Goal: Task Accomplishment & Management: Use online tool/utility

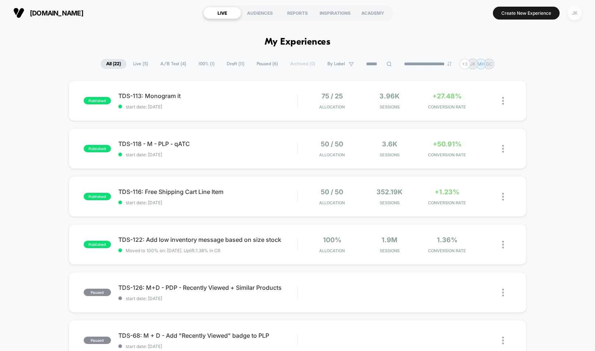
click at [576, 17] on div "JK" at bounding box center [574, 13] width 14 height 14
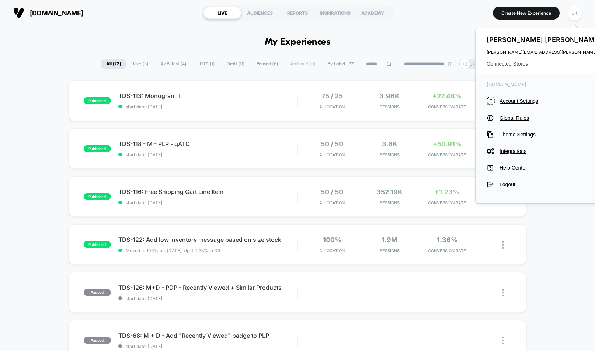
click at [521, 65] on span "Connected Stores" at bounding box center [559, 64] width 146 height 6
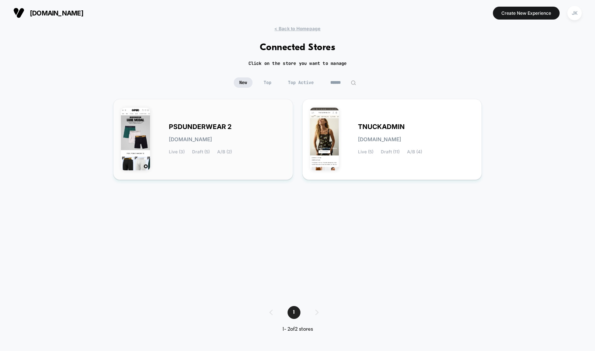
click at [244, 168] on div "PSDUNDERWEAR 2 [DOMAIN_NAME] Live (3) Draft (5) A/B (2)" at bounding box center [203, 139] width 164 height 66
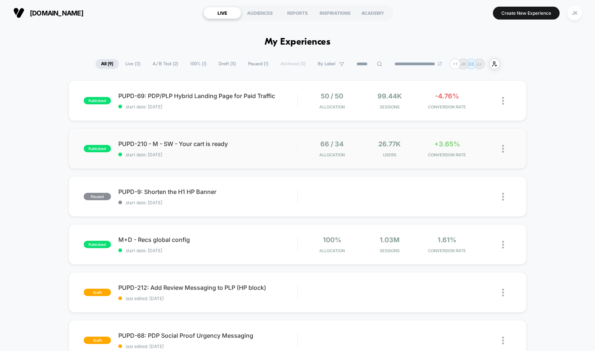
click at [266, 160] on div "published PUPD-210 - M - SW - Your cart is ready start date: [DATE] 66 / 34 All…" at bounding box center [298, 148] width 458 height 41
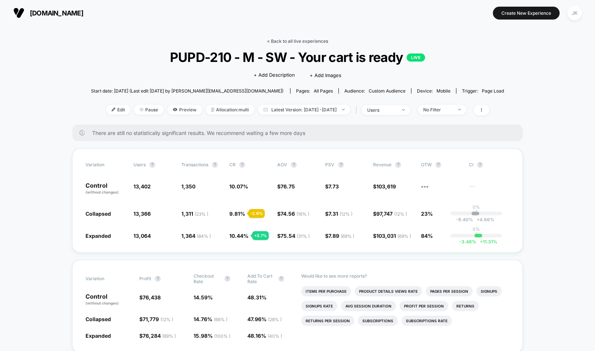
click at [310, 39] on link "< Back to all live experiences" at bounding box center [297, 41] width 61 height 6
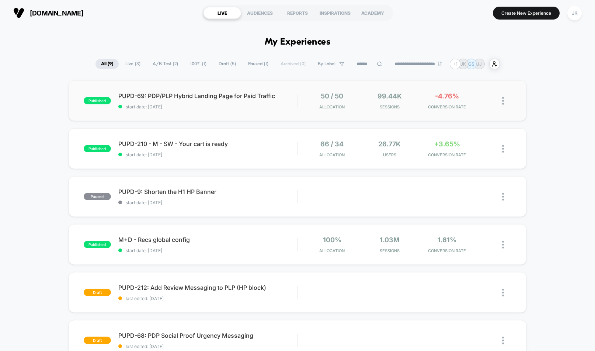
click at [258, 113] on div "published PUPD-69: PDP/PLP Hybrid Landing Page for Paid Traffic start date: [DA…" at bounding box center [298, 100] width 458 height 41
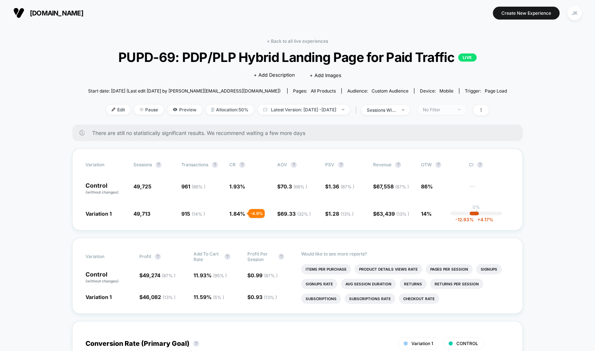
click at [453, 113] on span "No Filter" at bounding box center [441, 110] width 49 height 10
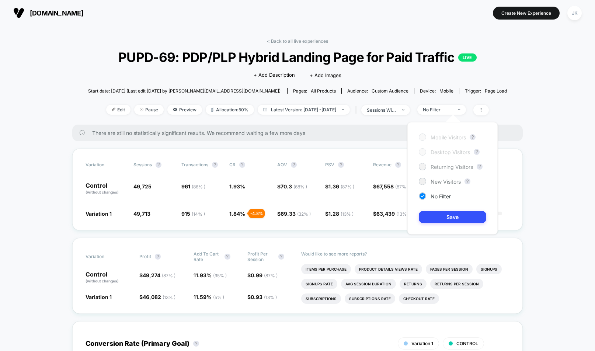
click at [431, 164] on span "Returning Visitors" at bounding box center [451, 167] width 42 height 6
click at [449, 218] on button "Save" at bounding box center [452, 217] width 67 height 12
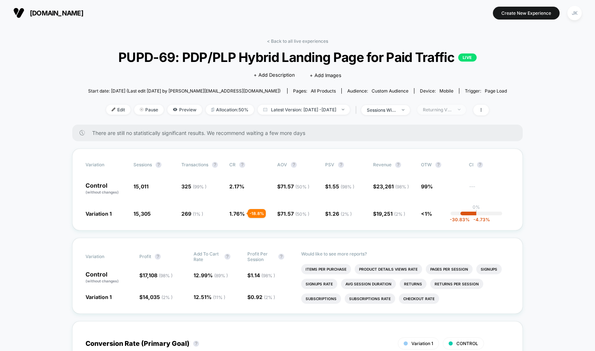
click at [466, 111] on span "Returning Visitors" at bounding box center [441, 110] width 49 height 10
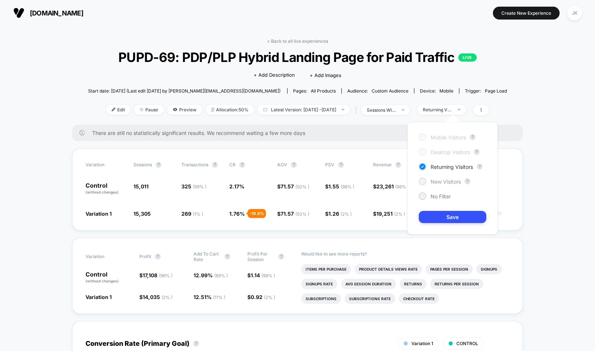
click at [443, 182] on span "New Visitors" at bounding box center [445, 181] width 30 height 6
click at [442, 221] on button "Save" at bounding box center [452, 217] width 67 height 12
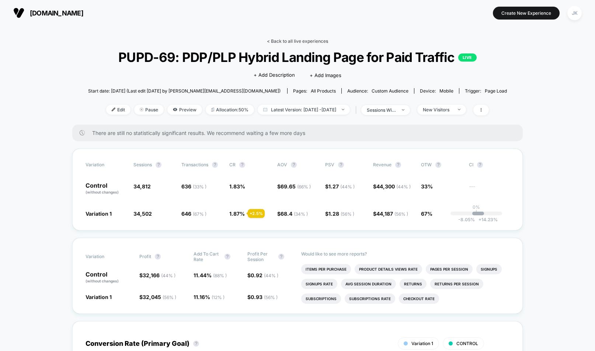
click at [298, 42] on link "< Back to all live experiences" at bounding box center [297, 41] width 61 height 6
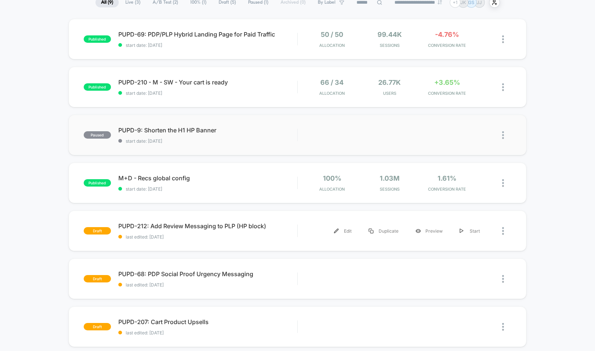
scroll to position [75, 0]
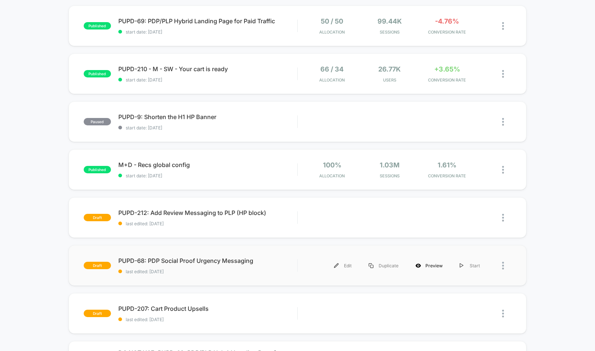
click at [439, 268] on div "Preview" at bounding box center [429, 265] width 44 height 17
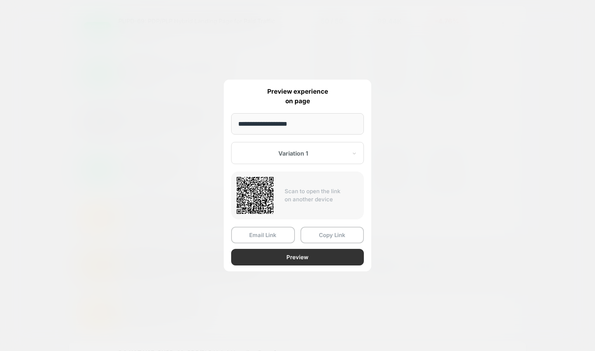
click at [301, 258] on button "Preview" at bounding box center [297, 257] width 133 height 17
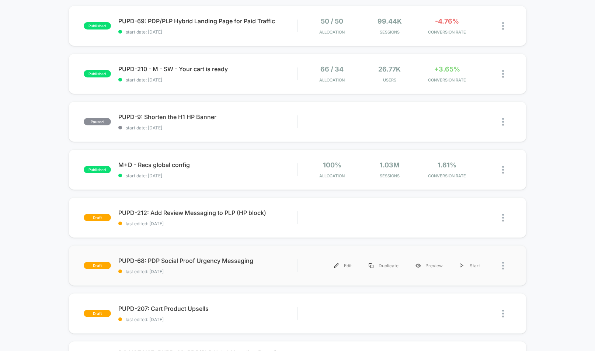
click at [234, 275] on div "draft PUPD-68: PDP Social Proof Urgency Messaging last edited: [DATE] Edit Dupl…" at bounding box center [298, 265] width 458 height 41
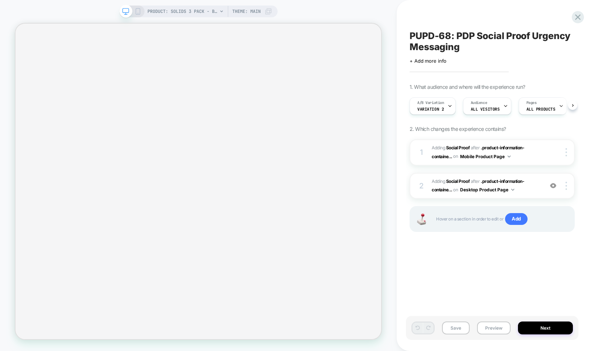
scroll to position [0, 0]
click at [137, 12] on icon at bounding box center [138, 11] width 7 height 7
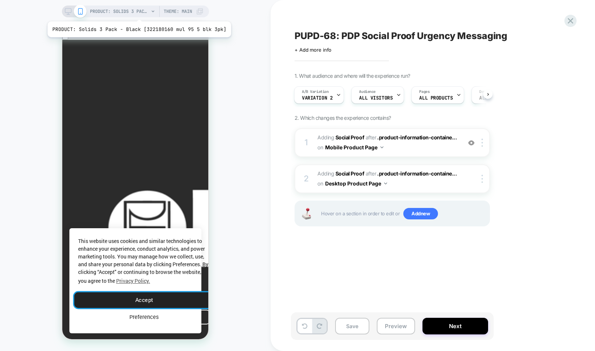
click at [136, 297] on button "Accept" at bounding box center [144, 299] width 140 height 15
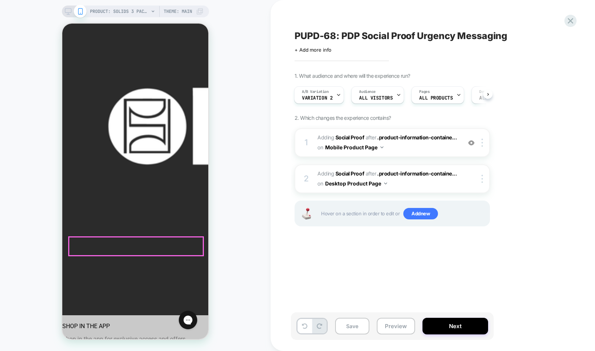
scroll to position [346, 0]
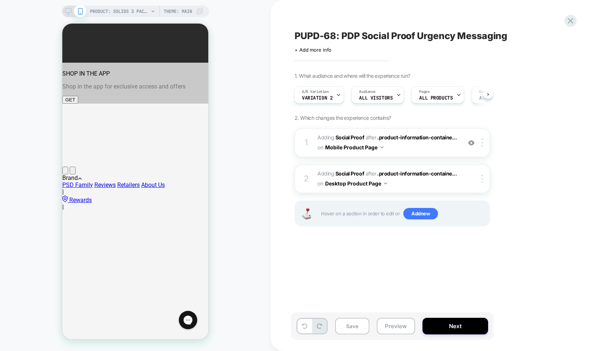
click at [66, 12] on icon at bounding box center [68, 11] width 7 height 7
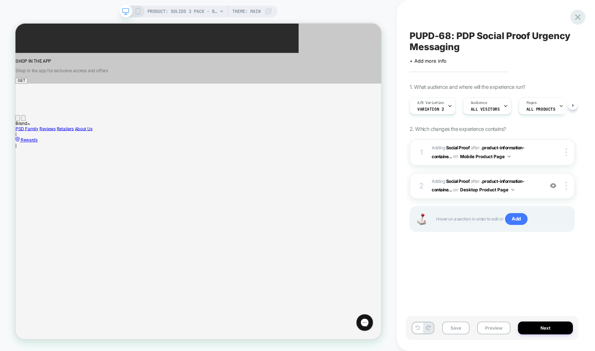
click at [576, 17] on icon at bounding box center [578, 17] width 10 height 10
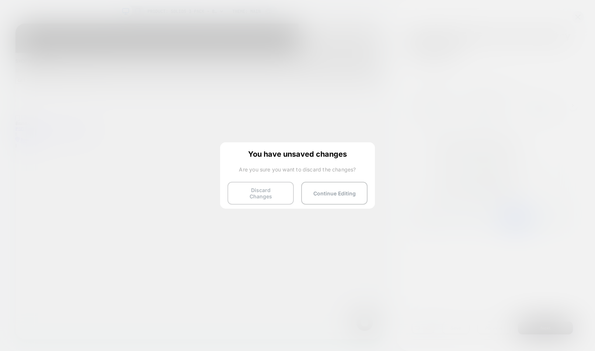
click at [261, 193] on button "Discard Changes" at bounding box center [260, 193] width 66 height 23
click at [262, 192] on button "Discard Changes" at bounding box center [260, 193] width 66 height 23
click at [261, 193] on button "Discard Changes" at bounding box center [260, 193] width 66 height 23
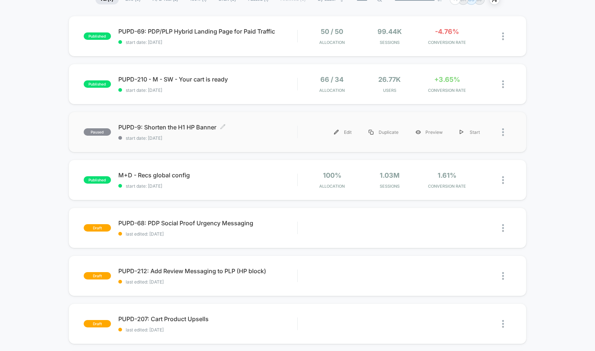
scroll to position [96, 0]
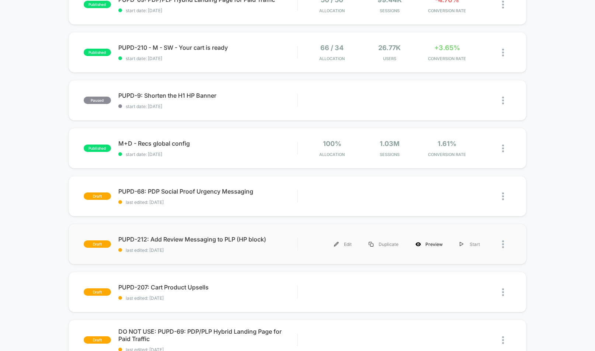
click at [429, 244] on div "Preview" at bounding box center [429, 244] width 44 height 17
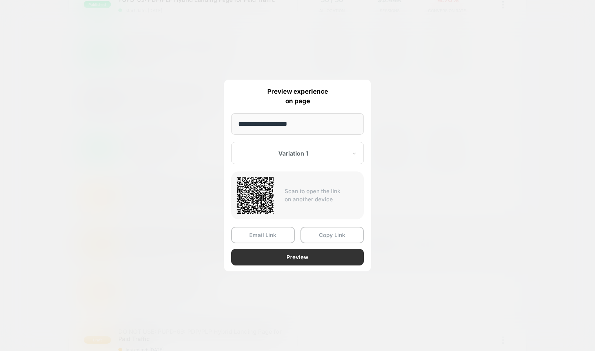
click at [306, 257] on button "Preview" at bounding box center [297, 257] width 133 height 17
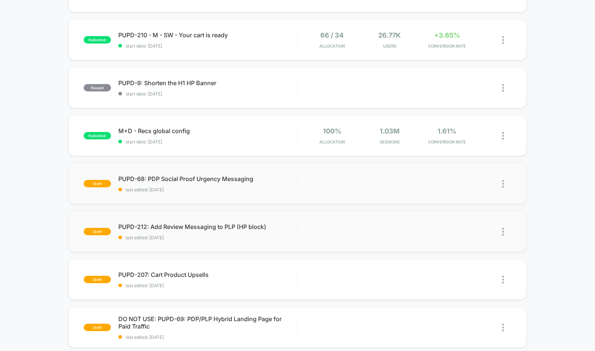
scroll to position [115, 0]
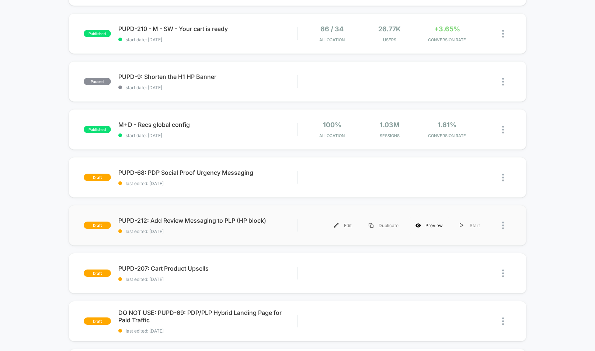
click at [428, 224] on div "Preview" at bounding box center [429, 225] width 44 height 17
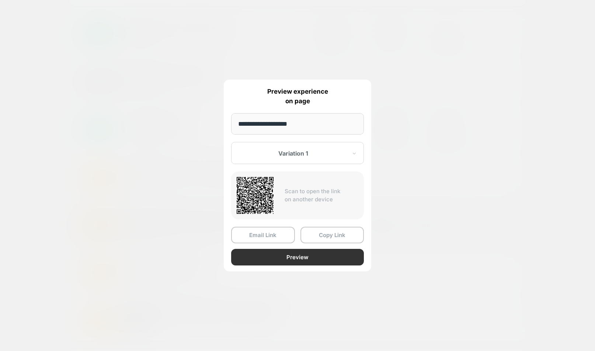
click at [291, 255] on button "Preview" at bounding box center [297, 257] width 133 height 17
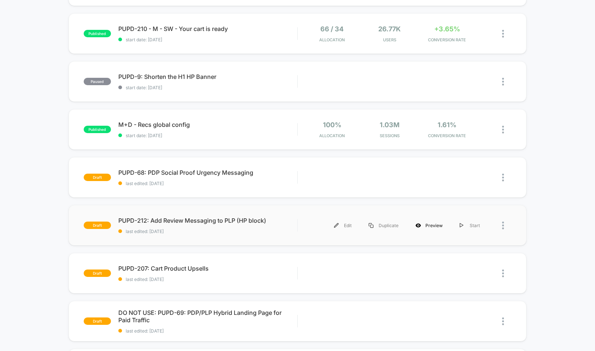
click at [432, 227] on div "Preview" at bounding box center [429, 225] width 44 height 17
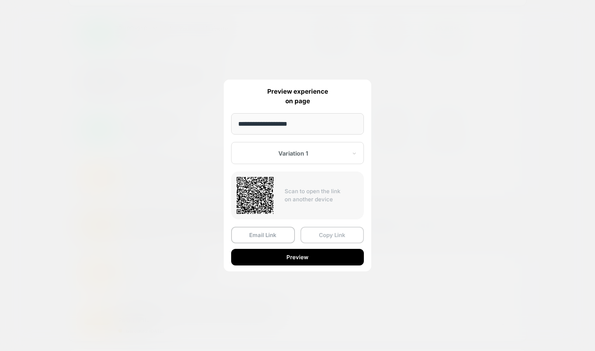
click at [326, 235] on button "Copy Link" at bounding box center [332, 235] width 64 height 17
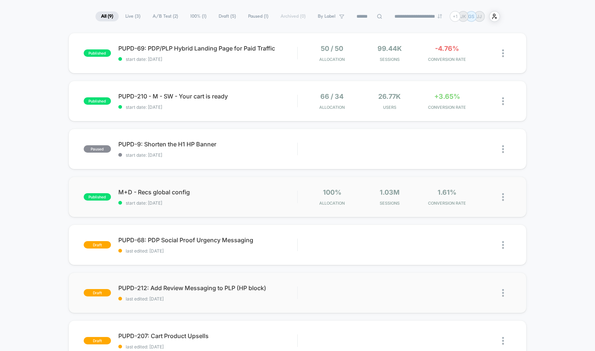
scroll to position [26, 0]
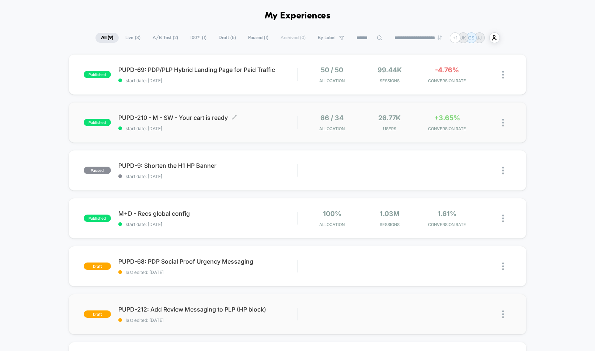
click at [262, 128] on span "start date: [DATE]" at bounding box center [207, 129] width 179 height 6
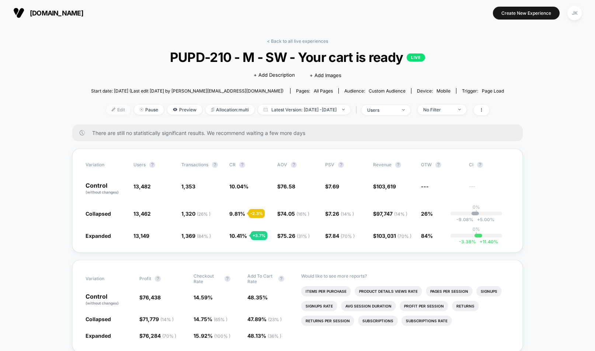
click at [107, 111] on span "Edit" at bounding box center [118, 110] width 24 height 10
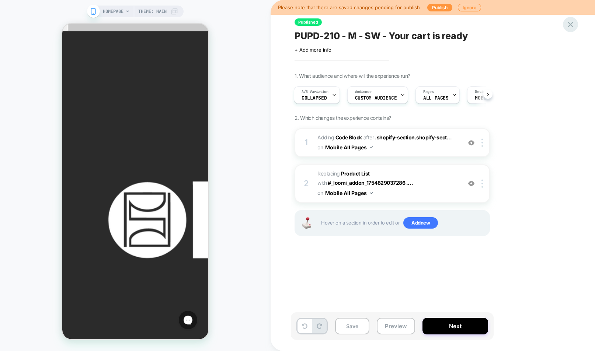
click at [570, 21] on icon at bounding box center [570, 25] width 10 height 10
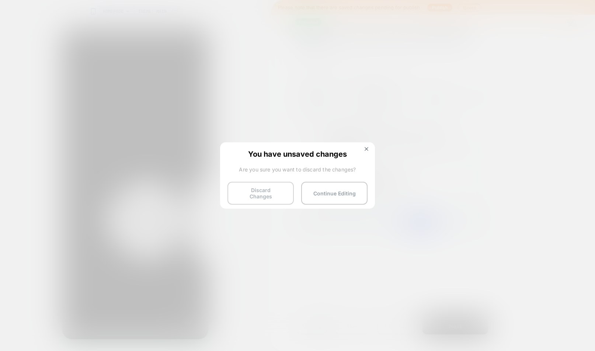
click at [255, 195] on button "Discard Changes" at bounding box center [260, 193] width 66 height 23
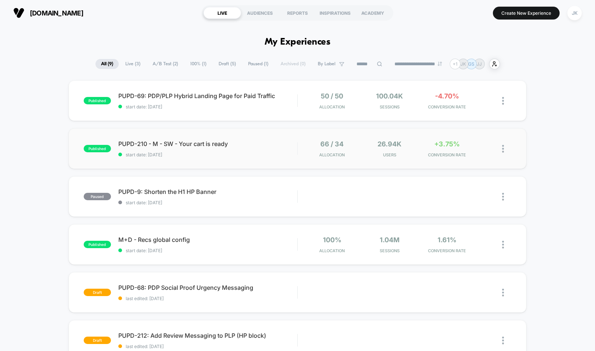
click at [502, 148] on img at bounding box center [503, 149] width 2 height 8
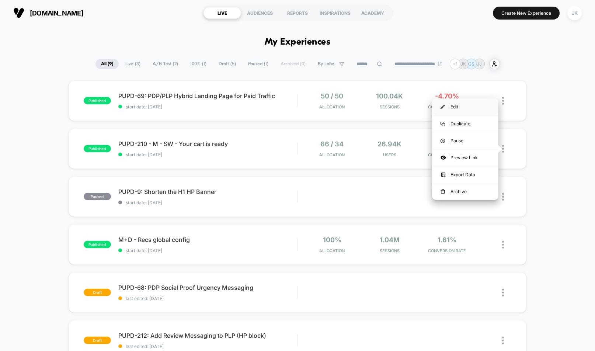
click at [453, 109] on div "Edit" at bounding box center [465, 106] width 66 height 17
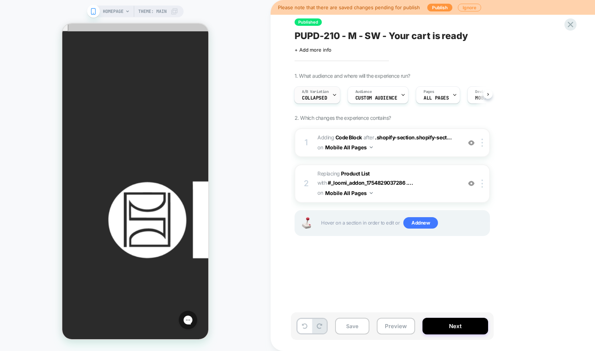
click at [319, 97] on span "Collapsed" at bounding box center [314, 97] width 25 height 5
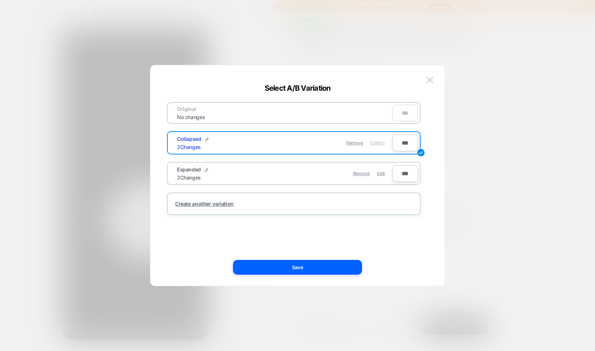
type input "**"
type input "***"
type input "**"
click at [404, 174] on input "***" at bounding box center [405, 173] width 26 height 17
type input "***"
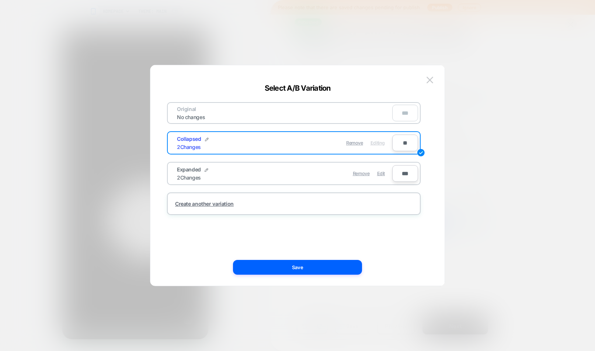
type input "***"
click at [300, 263] on button "Save" at bounding box center [297, 267] width 129 height 15
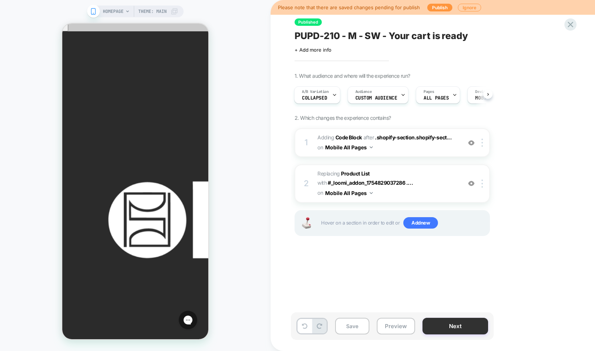
click at [471, 333] on button "Next" at bounding box center [455, 326] width 66 height 17
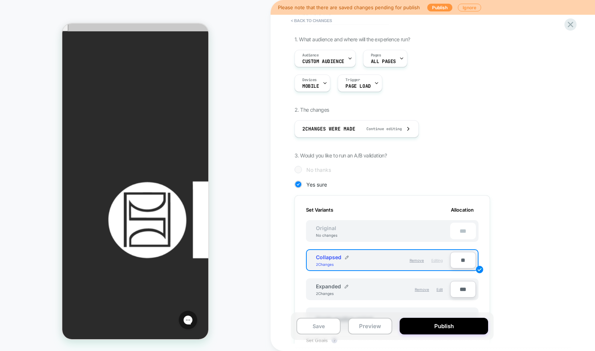
scroll to position [49, 0]
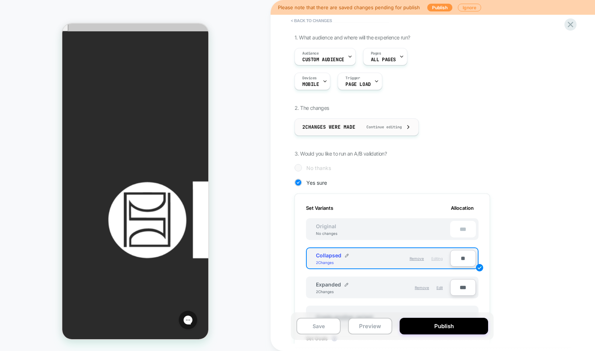
click at [374, 127] on span "Continue editing" at bounding box center [380, 127] width 43 height 5
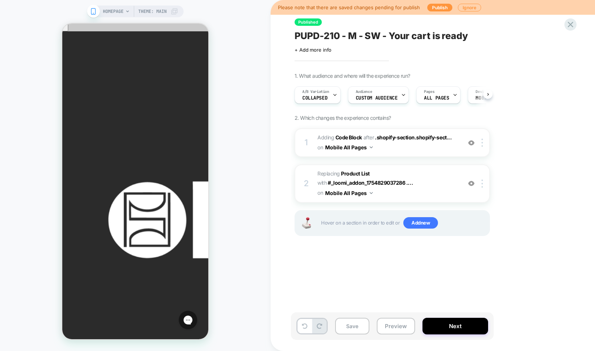
scroll to position [0, 0]
click at [300, 325] on button at bounding box center [304, 326] width 14 height 14
click at [462, 324] on button "Next" at bounding box center [455, 326] width 66 height 17
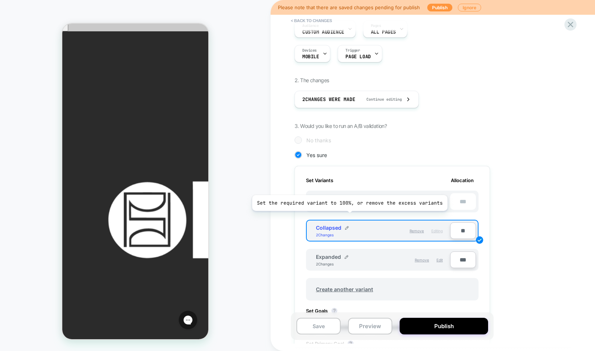
scroll to position [101, 0]
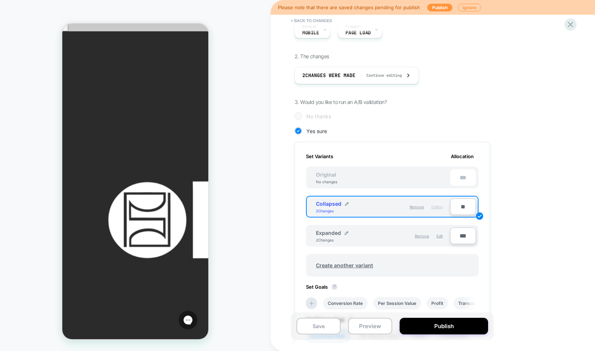
click at [457, 239] on input "***" at bounding box center [463, 235] width 26 height 17
type input "***"
click at [516, 242] on div "1. What audience and where will the experience run? Audience Custom Audience Pa…" at bounding box center [428, 208] width 269 height 451
click at [461, 237] on input "***" at bounding box center [463, 235] width 26 height 17
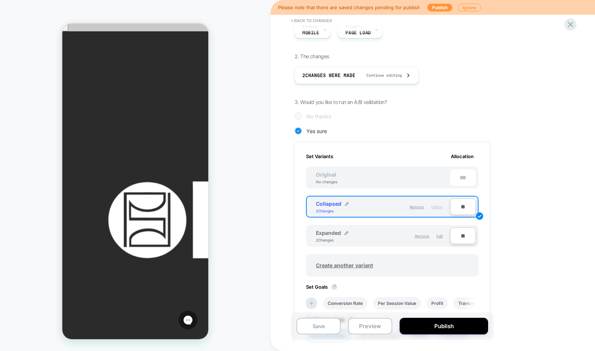
type input "***"
click at [531, 247] on div "1. What audience and where will the experience run? Audience Custom Audience Pa…" at bounding box center [428, 208] width 269 height 451
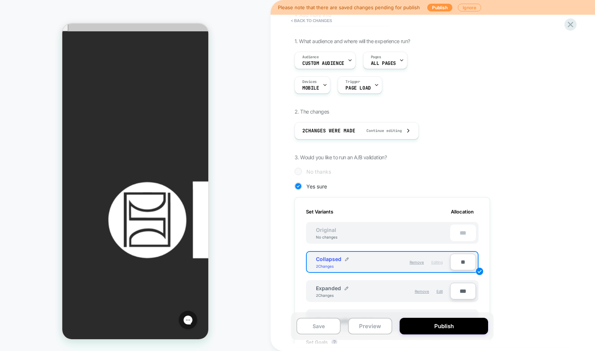
scroll to position [0, 0]
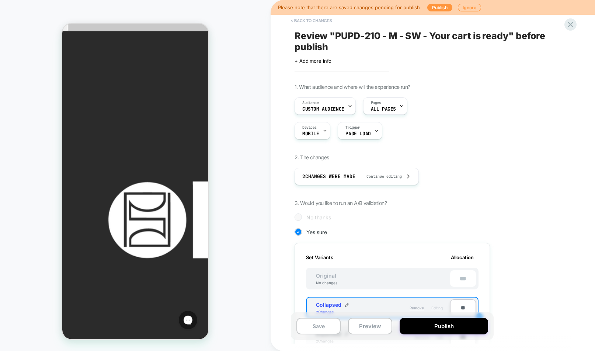
click at [323, 22] on button "< Back to changes" at bounding box center [311, 21] width 49 height 12
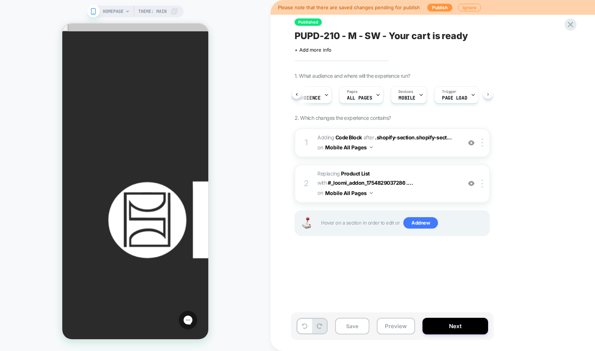
scroll to position [0, 86]
click at [460, 324] on button "Next" at bounding box center [455, 326] width 66 height 17
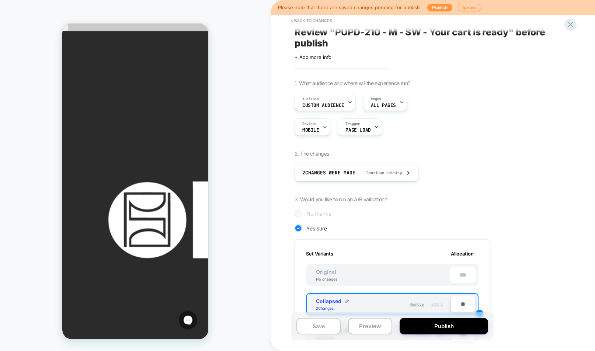
scroll to position [0, 0]
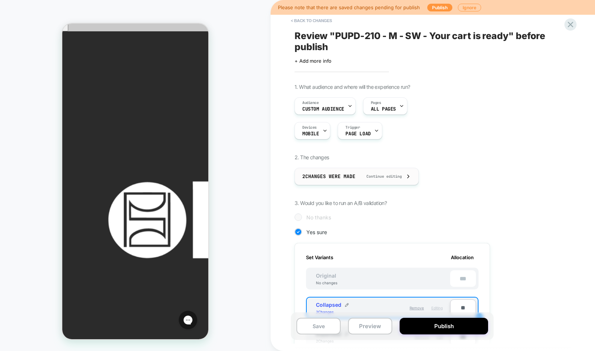
click at [303, 177] on span "2 Changes were made" at bounding box center [328, 176] width 53 height 6
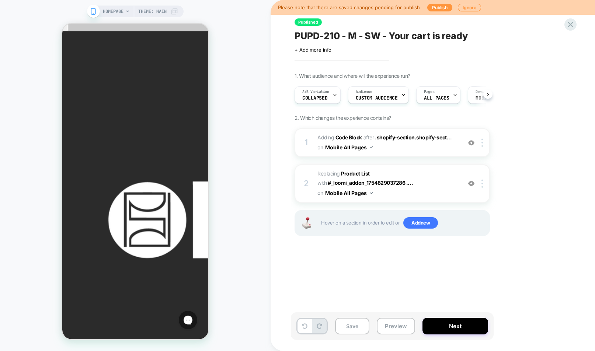
scroll to position [0, 0]
click at [426, 148] on span "Adding Code Block AFTER .shopify-section.shopify-sect... .shopify-section.shopi…" at bounding box center [387, 143] width 140 height 20
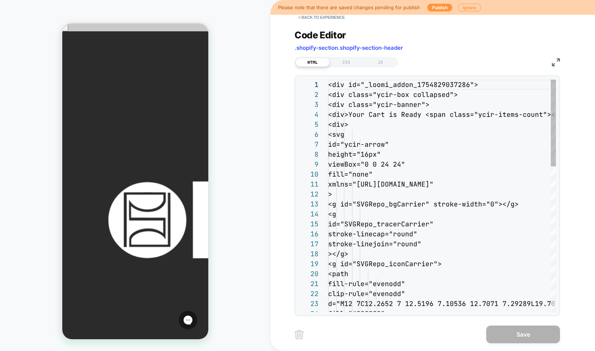
scroll to position [99, 0]
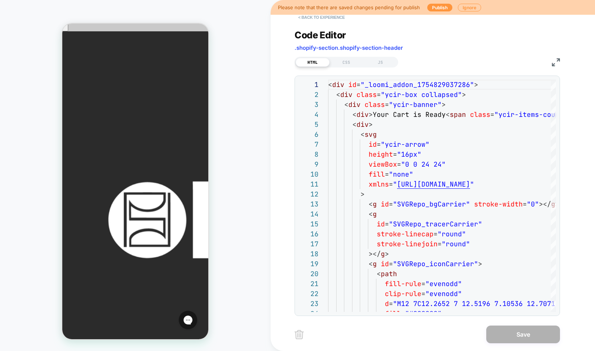
click at [321, 15] on button "< Back to experience" at bounding box center [321, 17] width 54 height 12
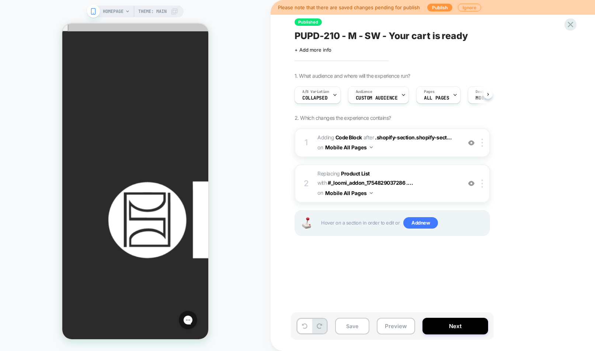
scroll to position [0, 0]
click at [398, 330] on button "Preview" at bounding box center [396, 326] width 38 height 17
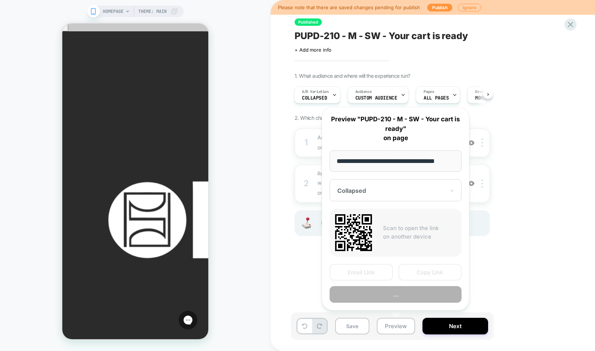
click at [555, 261] on div "Published PUPD-210 - M - SW - Your cart is ready Click to edit experience detai…" at bounding box center [429, 175] width 276 height 336
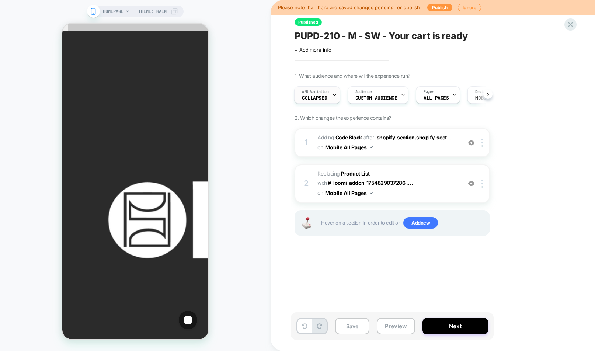
click at [325, 94] on span "A/B Variation" at bounding box center [315, 91] width 27 height 5
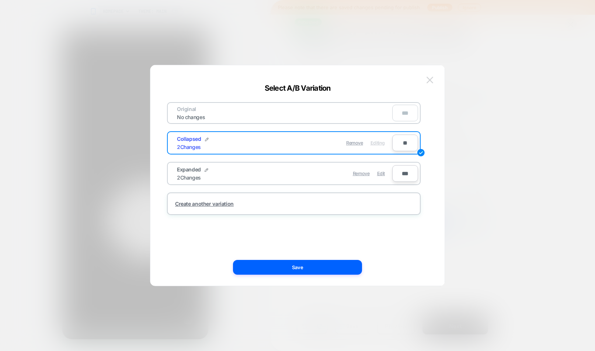
click at [429, 80] on img at bounding box center [429, 80] width 7 height 6
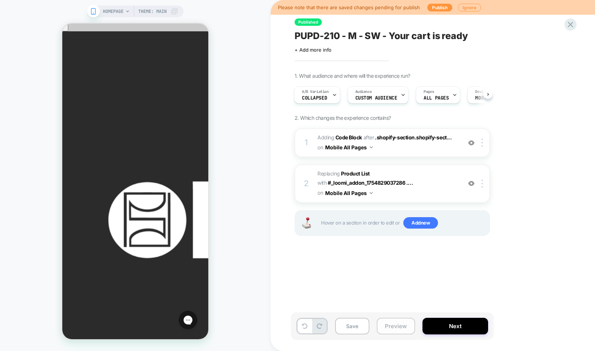
click at [401, 324] on button "Preview" at bounding box center [396, 326] width 38 height 17
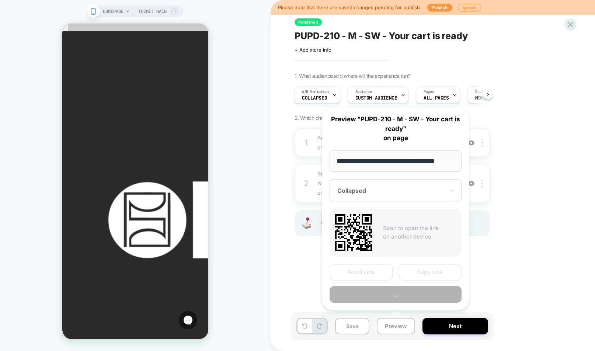
scroll to position [0, 6]
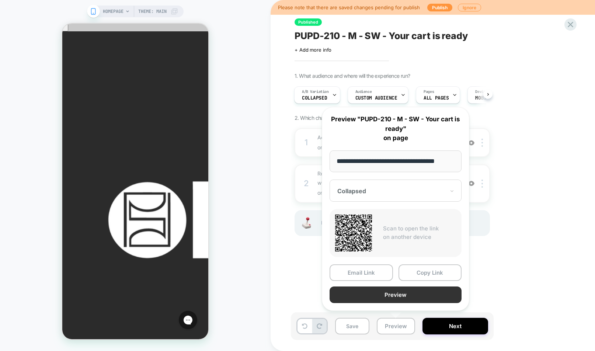
click at [404, 302] on button "Preview" at bounding box center [395, 294] width 132 height 17
